Goal: Complete application form

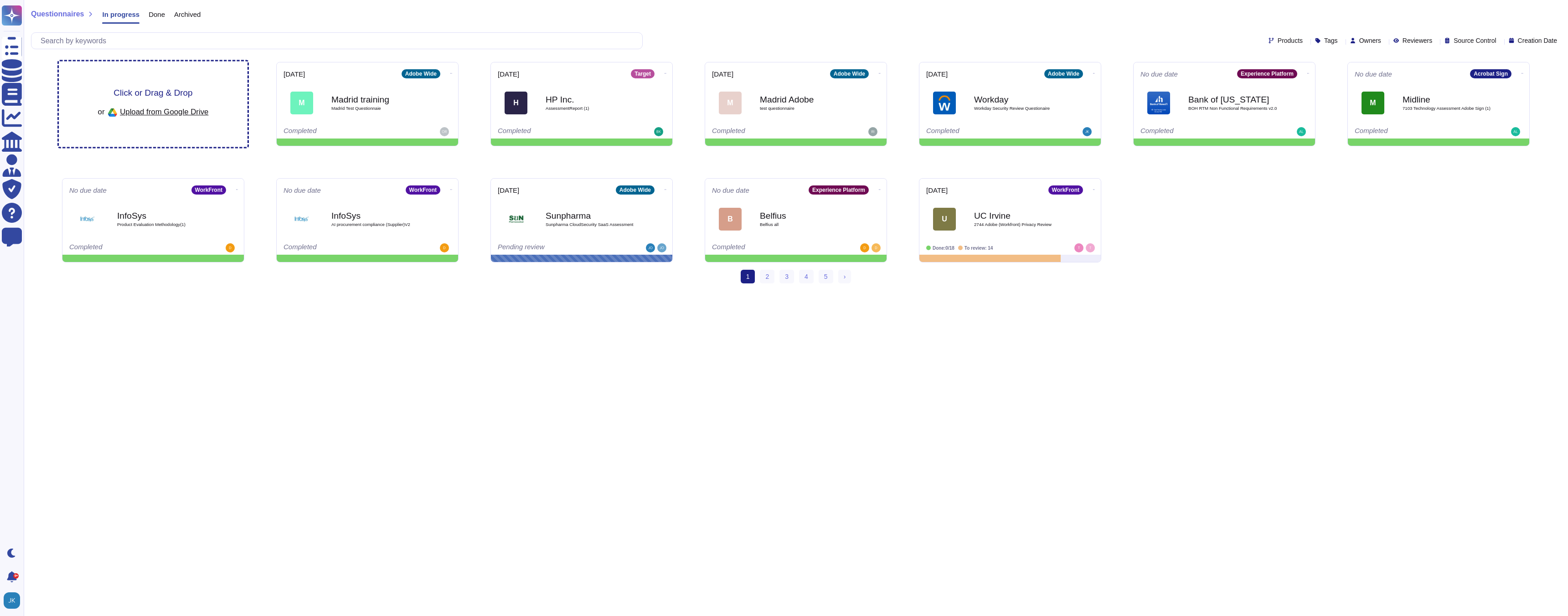
click at [147, 89] on span "Click or Drag & Drop" at bounding box center [153, 93] width 79 height 9
click at [117, 96] on span "Click or Drag & Drop" at bounding box center [153, 93] width 79 height 9
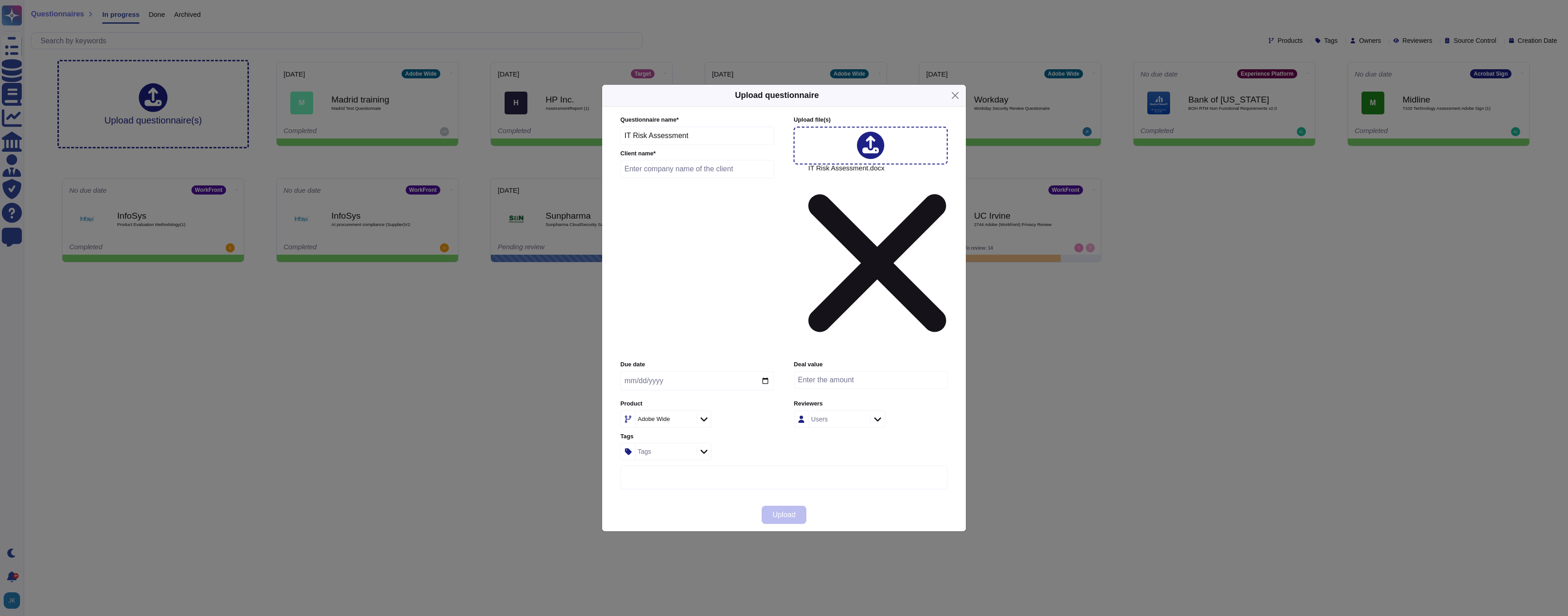
click at [645, 178] on input "text" at bounding box center [697, 169] width 154 height 18
type input "Atria"
click at [767, 371] on input "date" at bounding box center [697, 380] width 153 height 19
type input "[DATE]"
click at [778, 511] on span "Upload" at bounding box center [784, 515] width 23 height 7
